Goal: Navigation & Orientation: Find specific page/section

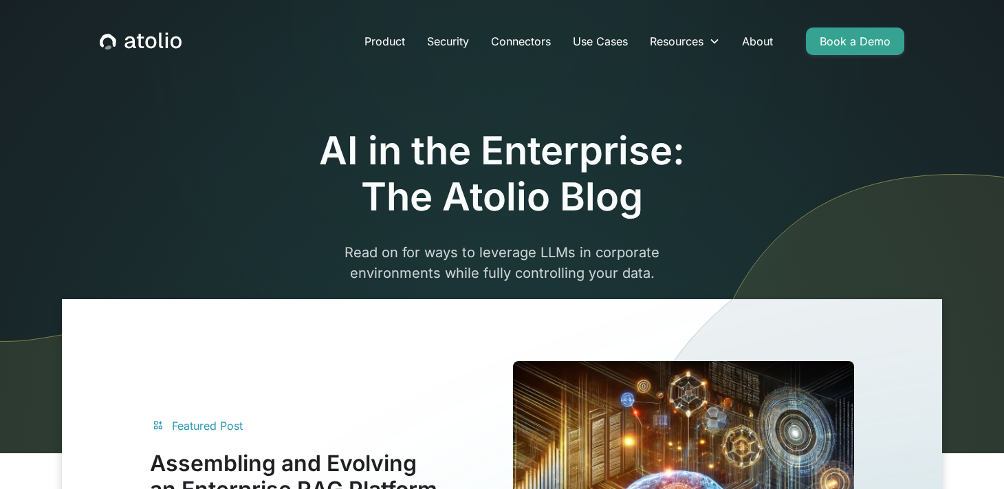
click at [149, 48] on icon "home" at bounding box center [141, 41] width 82 height 18
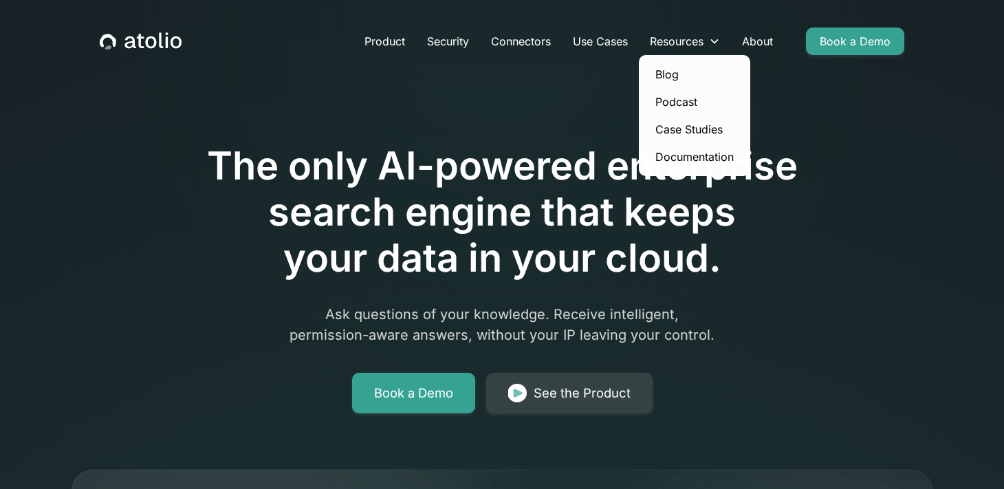
click at [684, 72] on link "Blog" at bounding box center [694, 75] width 100 height 28
